Goal: Contribute content: Contribute content

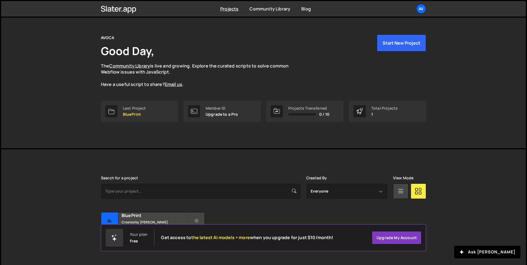
scroll to position [19, 0]
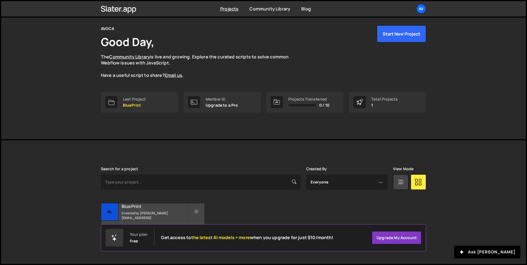
click at [142, 216] on small "Created by esteban@avoca.ai" at bounding box center [155, 215] width 66 height 9
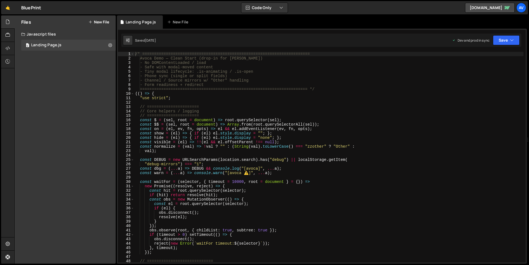
type textarea "const $ = (sel, root = document) => root.querySelector(sel);"
click at [231, 121] on div "/* ======================================================================= Avoc…" at bounding box center [328, 162] width 389 height 220
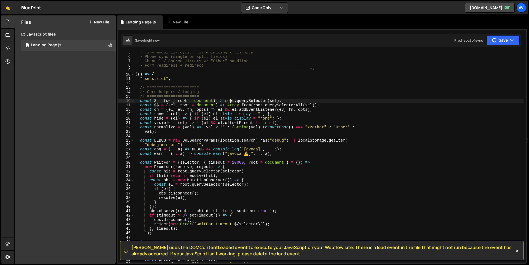
scroll to position [77, 0]
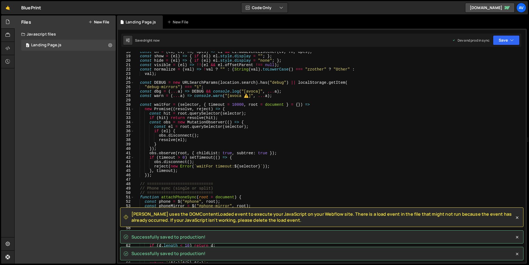
drag, startPoint x: 242, startPoint y: 214, endPoint x: 297, endPoint y: 220, distance: 54.9
click at [297, 220] on span "[PERSON_NAME] uses the DOMContentLoaded event to execute your JavaScript on you…" at bounding box center [322, 217] width 383 height 12
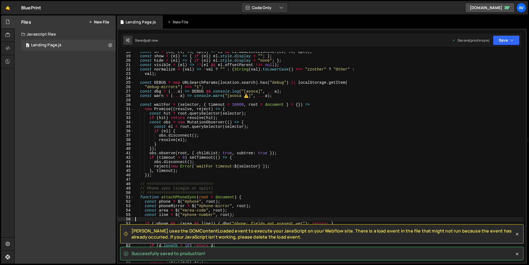
click at [297, 220] on div "const on = ( el , ev , fn , opts ) => el && el . addEventListener ( ev , fn , o…" at bounding box center [328, 160] width 389 height 220
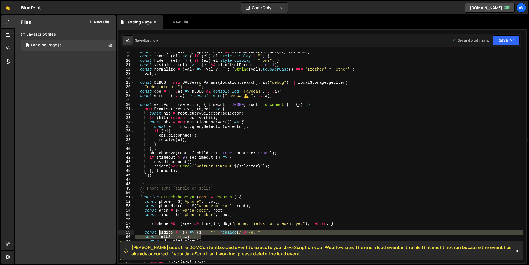
drag, startPoint x: 285, startPoint y: 237, endPoint x: 159, endPoint y: 231, distance: 126.6
click at [159, 231] on div "const on = ( el , ev , fn , opts ) => el && el . addEventListener ( ev , fn , o…" at bounding box center [328, 160] width 389 height 220
drag, startPoint x: 131, startPoint y: 248, endPoint x: 314, endPoint y: 255, distance: 182.2
click at [314, 255] on span "[PERSON_NAME] uses the DOMContentLoaded event to execute your JavaScript on you…" at bounding box center [322, 250] width 383 height 12
copy span "[PERSON_NAME] uses the DOMContentLoaded event to execute your JavaScript on you…"
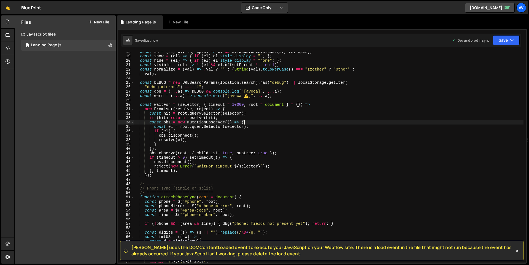
click at [357, 123] on div "const on = ( el , ev , fn , opts ) => el && el . addEventListener ( ev , fn , o…" at bounding box center [328, 160] width 389 height 220
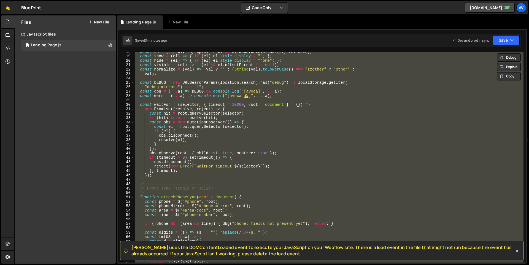
click at [415, 127] on div "const on = ( el , ev , fn , opts ) => el && el . addEventListener ( ev , fn , o…" at bounding box center [328, 160] width 389 height 220
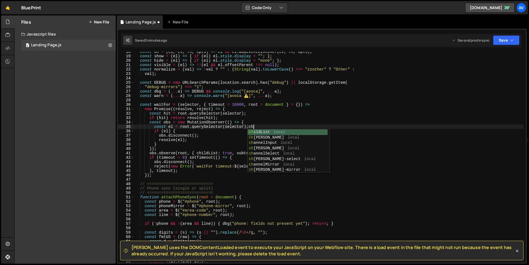
scroll to position [0, 8]
type textarea "const el = root.querySelector(selector);chann"
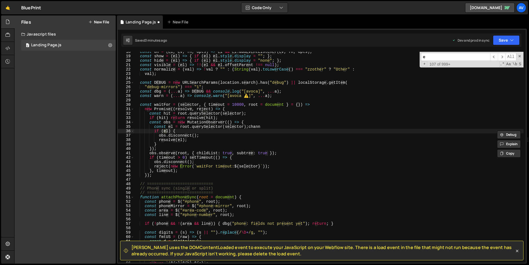
type input "e"
click at [308, 160] on div "const on = ( el , ev , fn , opts ) => el && el . addEventListener ( ev , fn , o…" at bounding box center [328, 160] width 389 height 220
type textarea "const el = root.querySelector(selector);"
click at [442, 59] on input "e" at bounding box center [455, 57] width 69 height 8
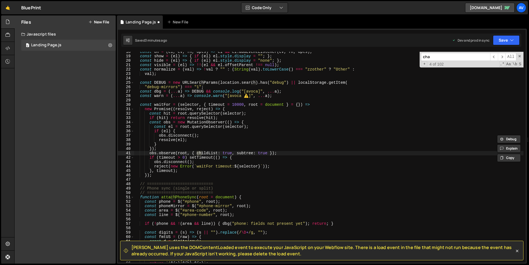
scroll to position [344, 0]
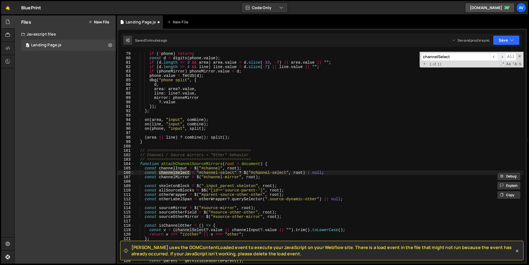
click at [501, 56] on span "​" at bounding box center [502, 57] width 8 height 8
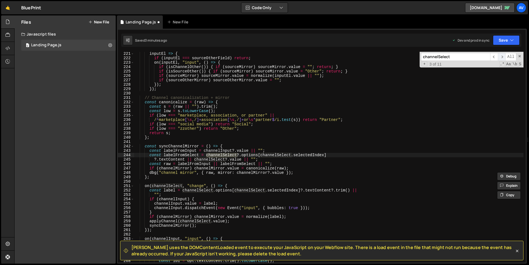
scroll to position [970, 0]
click at [494, 57] on span "​" at bounding box center [494, 57] width 8 height 8
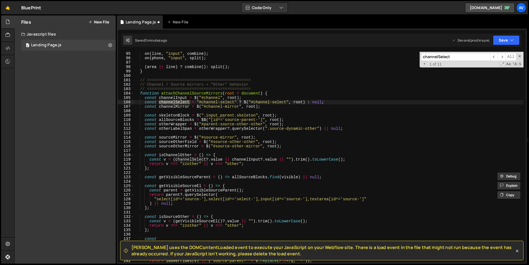
click at [470, 60] on input "channelSelect" at bounding box center [455, 57] width 69 height 8
type input "channelSelect ="
click at [335, 104] on div "on ( line , "input" , combine ) ; on ( phone , "input" , split ) ; ( area || li…" at bounding box center [328, 162] width 389 height 220
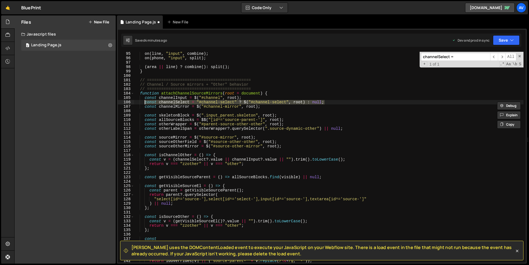
paste textarea "const channelSelect = $("#channel-select", root); // was: "#channel-select" ? $…"
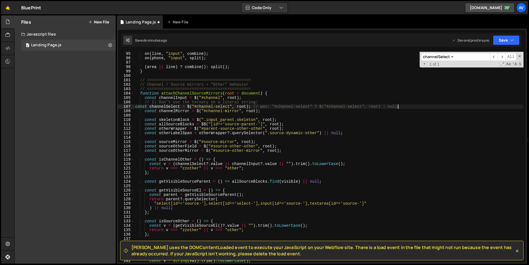
click at [273, 104] on div "on ( line , "input" , combine ) ; on ( phone , "input" , split ) ; ( area || li…" at bounding box center [328, 162] width 389 height 220
type textarea "// 1) Don't use the ternary on a literal string:"
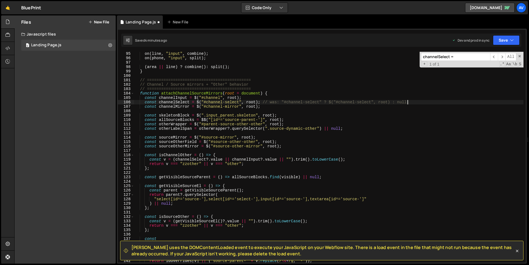
click at [264, 102] on div "on ( line , "input" , combine ) ; on ( phone , "input" , split ) ; ( area || li…" at bounding box center [328, 162] width 389 height 220
type textarea "const channelSelect = $("#channel-select", root);"
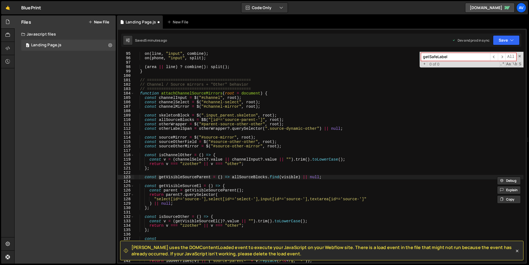
click at [444, 57] on input "getSafeLabel" at bounding box center [455, 57] width 69 height 8
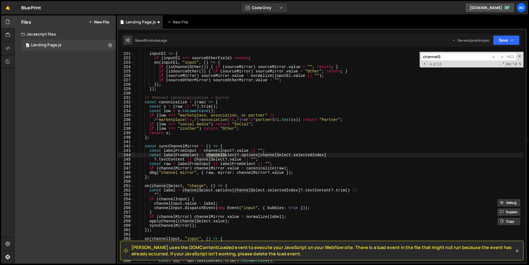
scroll to position [970, 0]
type input "channelSelect"
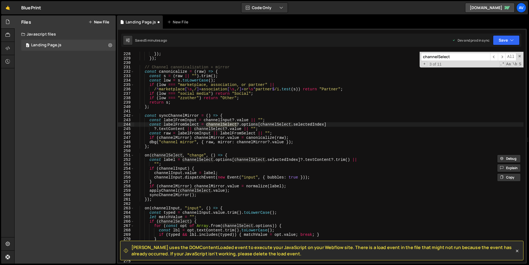
scroll to position [1001, 0]
click at [169, 200] on div "}) ; }) ; // Channel canonicalization + mirror const canonicalize = ( raw ) => …" at bounding box center [328, 162] width 389 height 220
click at [158, 199] on div "}) ; }) ; // Channel canonicalization + mirror const canonicalize = ( raw ) => …" at bounding box center [328, 162] width 389 height 220
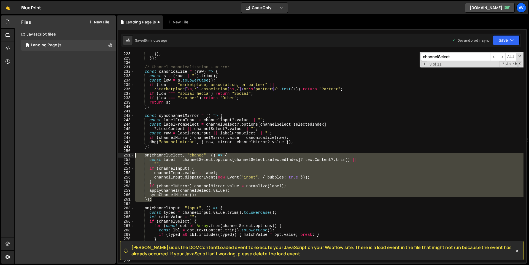
drag, startPoint x: 158, startPoint y: 199, endPoint x: 134, endPoint y: 157, distance: 48.7
click at [134, 157] on div "}); 228 229 230 231 232 233 234 235 236 237 238 239 240 241 242 243 244 245 246…" at bounding box center [322, 157] width 408 height 211
paste textarea "});"
type textarea "});"
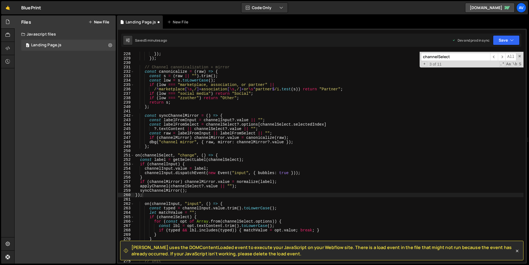
click at [436, 55] on input "channelSelect" at bounding box center [455, 57] width 69 height 8
paste input "syncChannelMirror"
type input "syncChannelMirror = ()"
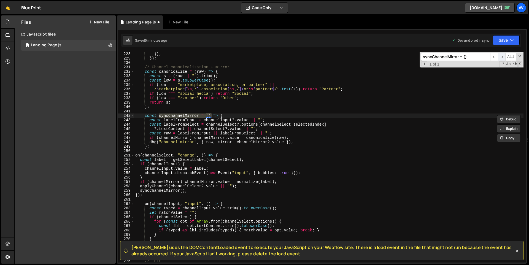
click at [503, 58] on span "​" at bounding box center [502, 57] width 8 height 8
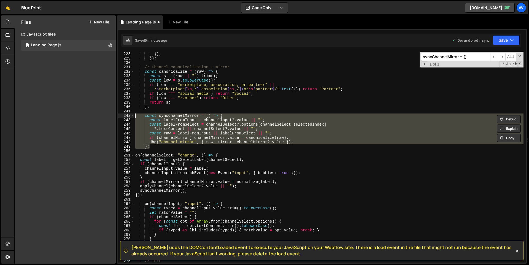
drag, startPoint x: 155, startPoint y: 148, endPoint x: 122, endPoint y: 117, distance: 45.8
click at [122, 117] on div "}; 228 229 230 231 232 233 234 235 236 237 238 239 240 241 242 243 244 245 246 …" at bounding box center [322, 157] width 408 height 211
paste textarea "}"
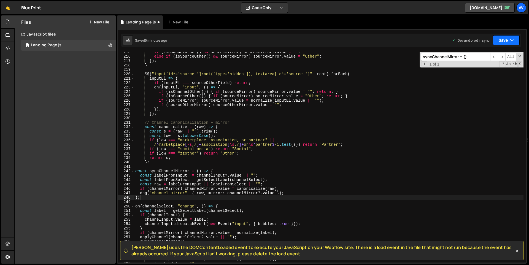
scroll to position [942, 0]
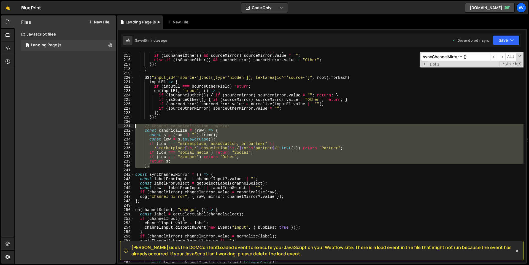
drag, startPoint x: 157, startPoint y: 166, endPoint x: 117, endPoint y: 126, distance: 57.1
click at [117, 126] on div "[PERSON_NAME] uses the DOMContentLoaded event to execute your JavaScript on you…" at bounding box center [322, 146] width 410 height 235
paste textarea "};"
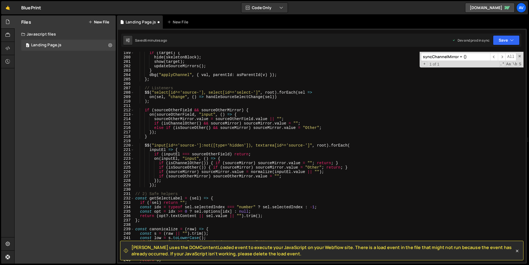
scroll to position [874, 0]
click at [176, 123] on div "if ( target ) { hide ( skeletonBlock ) ; show ( target ) ; updateSourceMirrors …" at bounding box center [328, 161] width 389 height 220
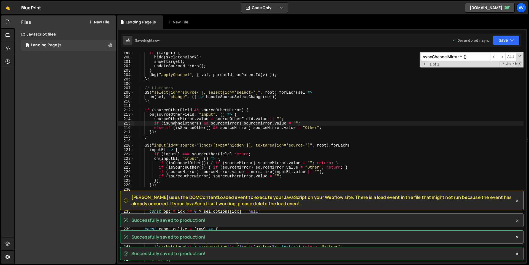
click at [518, 201] on icon at bounding box center [517, 201] width 2 height 2
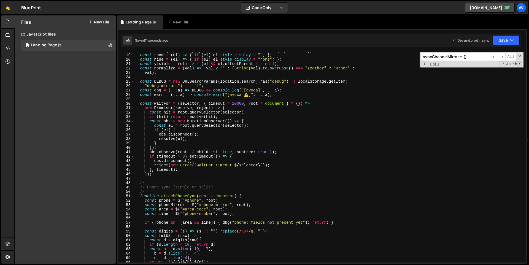
scroll to position [0, 0]
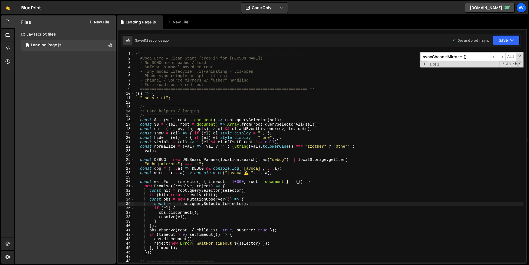
click at [411, 202] on div "/* ======================================================================= Avoc…" at bounding box center [328, 162] width 389 height 220
type textarea "})();"
